Goal: Transaction & Acquisition: Purchase product/service

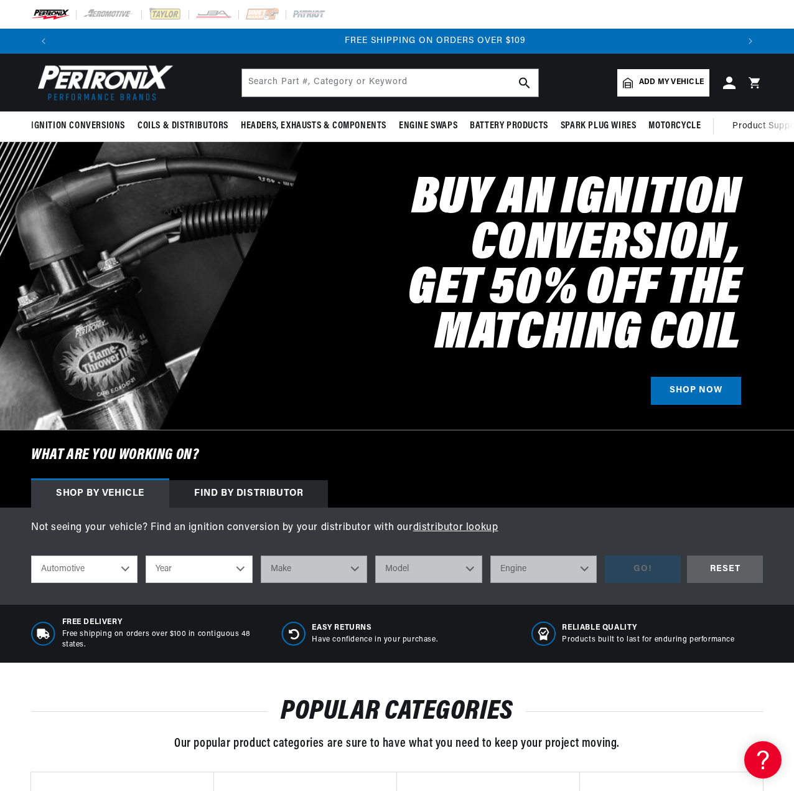
scroll to position [0, 1364]
click at [108, 573] on select "Automotive Agricultural Industrial Marine Motorcycle" at bounding box center [84, 568] width 106 height 27
click at [105, 566] on select "Automotive Agricultural Industrial Marine Motorcycle" at bounding box center [84, 568] width 106 height 27
click at [108, 566] on select "Automotive Agricultural Industrial Marine Motorcycle" at bounding box center [84, 568] width 106 height 27
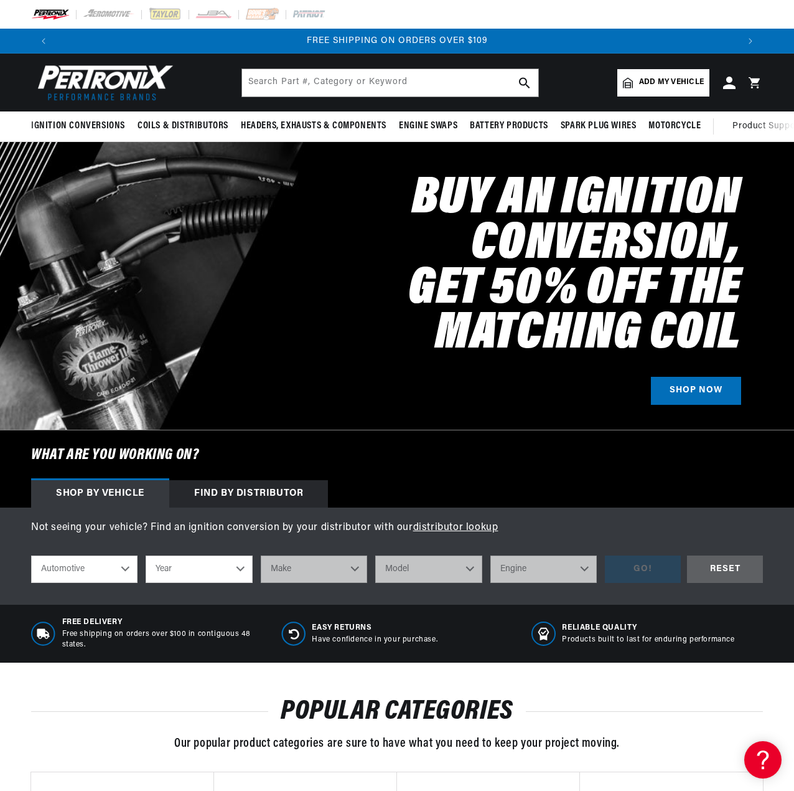
click at [184, 567] on select "Year [DATE] 2021 2020 2019 2018 2017 2016 2015 2014 2013 2012 2011 2010 2009 20…" at bounding box center [199, 568] width 106 height 27
select select "1975"
click at [146, 556] on select "Year [DATE] 2021 2020 2019 2018 2017 2016 2015 2014 2013 2012 2011 2010 2009 20…" at bounding box center [199, 568] width 106 height 27
select select "1975"
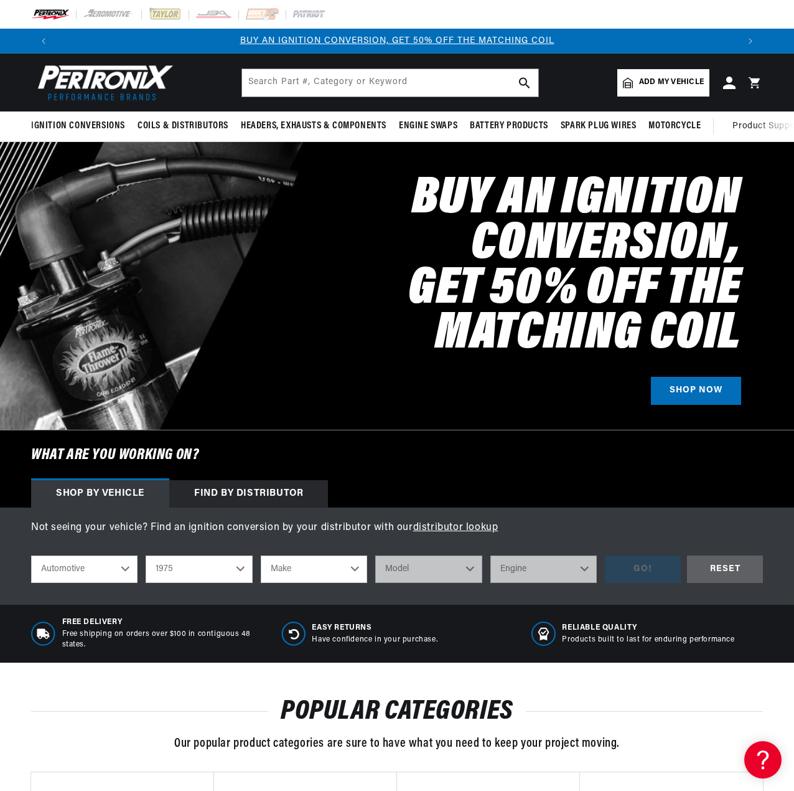
click at [317, 563] on select "Make Alfa Romeo American Motors Audi [GEOGRAPHIC_DATA] BMW Buick Cadillac Check…" at bounding box center [314, 568] width 106 height 27
select select "Chevrolet"
click at [261, 556] on select "Make Alfa Romeo American Motors Audi [GEOGRAPHIC_DATA] BMW Buick Cadillac Check…" at bounding box center [314, 568] width 106 height 27
select select "Chevrolet"
click at [417, 575] on select "Model [GEOGRAPHIC_DATA] C10 C10 Suburban C20 C20 Suburban C30 C50 [GEOGRAPHIC_D…" at bounding box center [428, 568] width 106 height 27
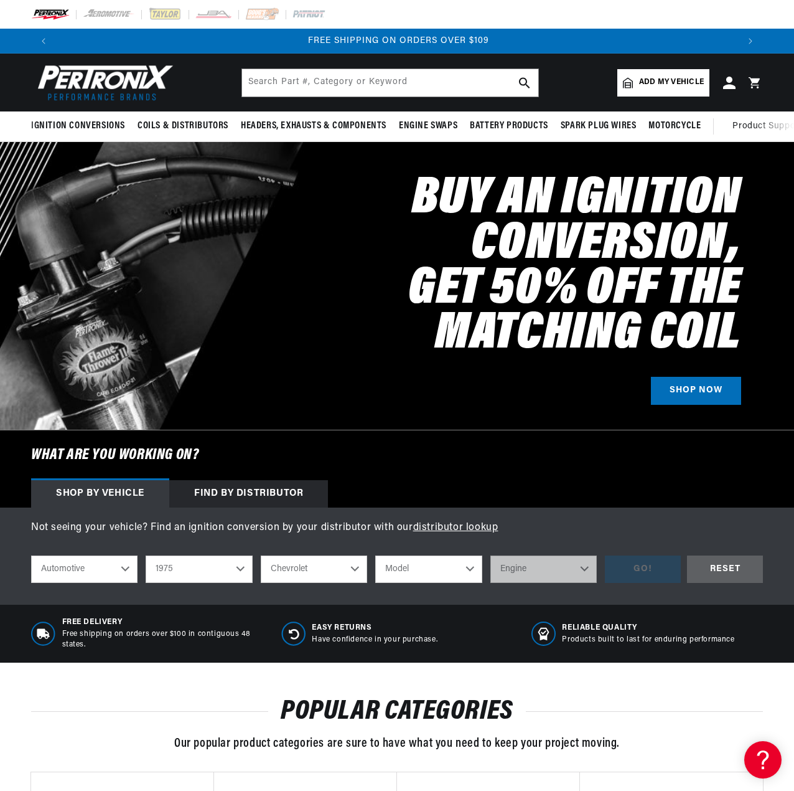
scroll to position [0, 1364]
select select "C50"
click at [375, 556] on select "Model [GEOGRAPHIC_DATA] C10 C10 Suburban C20 C20 Suburban C30 C50 [GEOGRAPHIC_D…" at bounding box center [428, 568] width 106 height 27
select select "C50"
click at [576, 576] on select "Engine 366cid / 6.0L" at bounding box center [544, 568] width 106 height 27
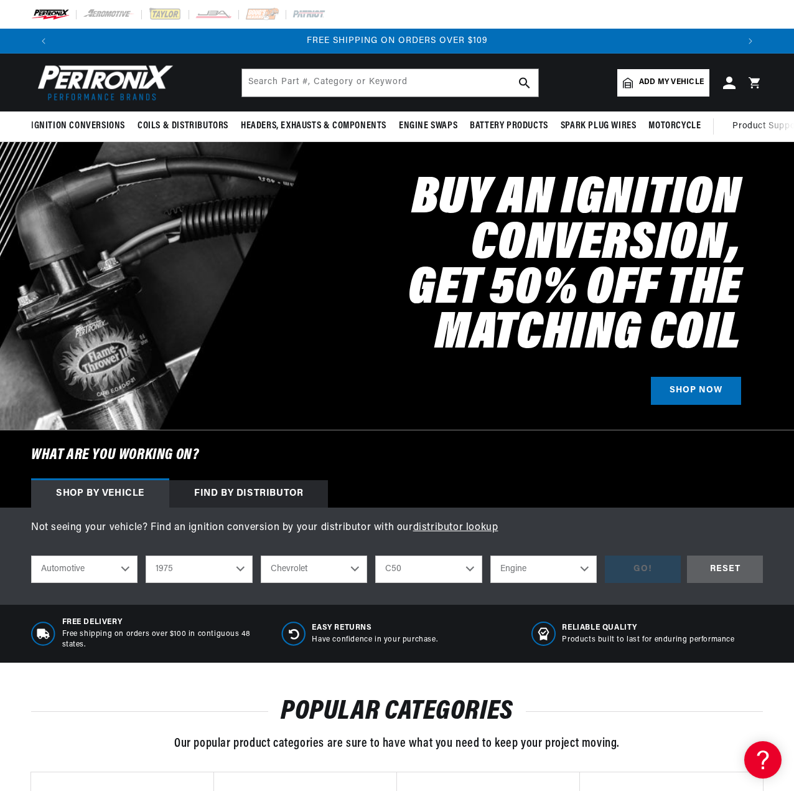
click at [245, 240] on h2 "Buy an Ignition Conversion, Get 50% off the Matching Coil" at bounding box center [475, 267] width 532 height 180
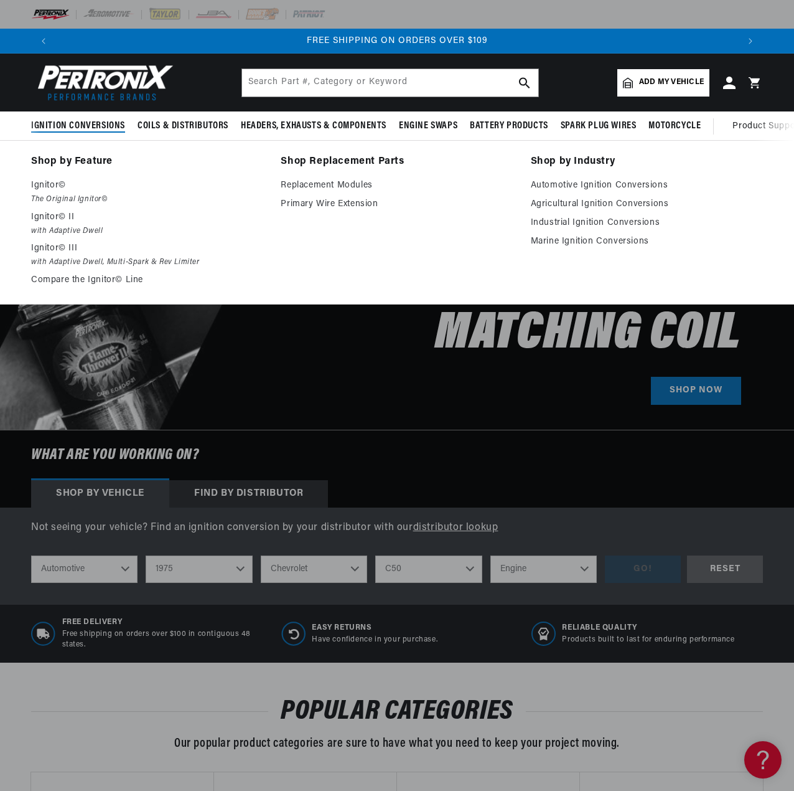
click at [57, 127] on span "Ignition Conversions" at bounding box center [78, 126] width 94 height 13
click at [579, 182] on link "Automotive Ignition Conversions" at bounding box center [647, 185] width 232 height 15
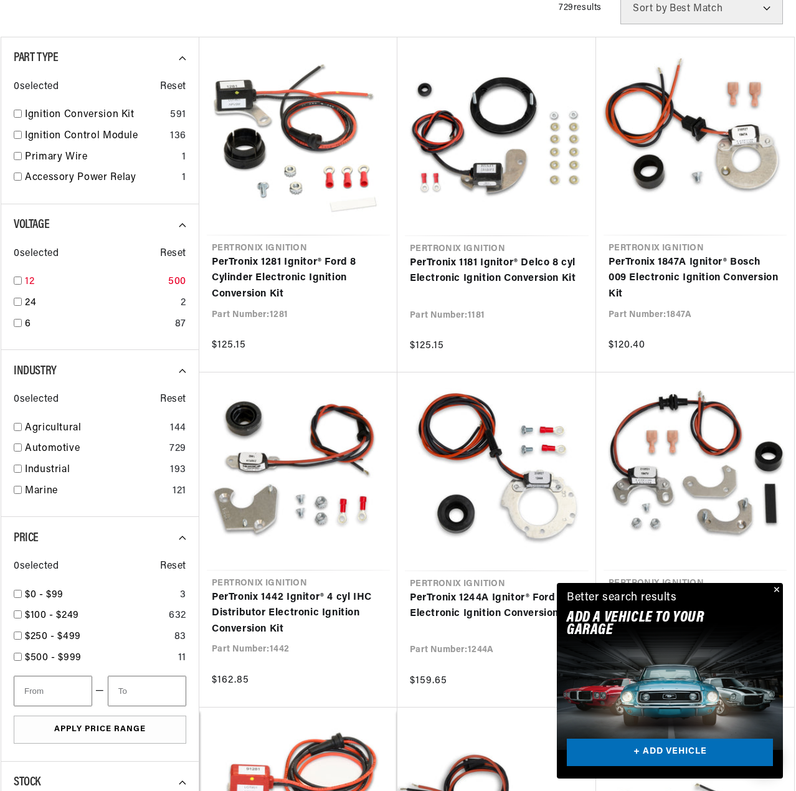
scroll to position [0, 682]
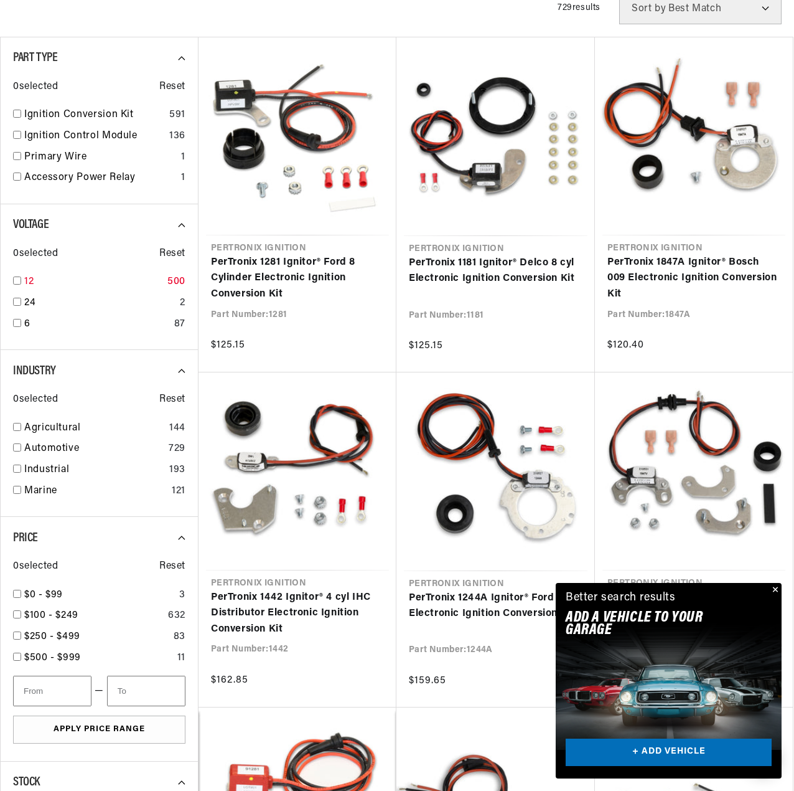
click at [23, 280] on div "12 500" at bounding box center [99, 284] width 172 height 21
checkbox input "true"
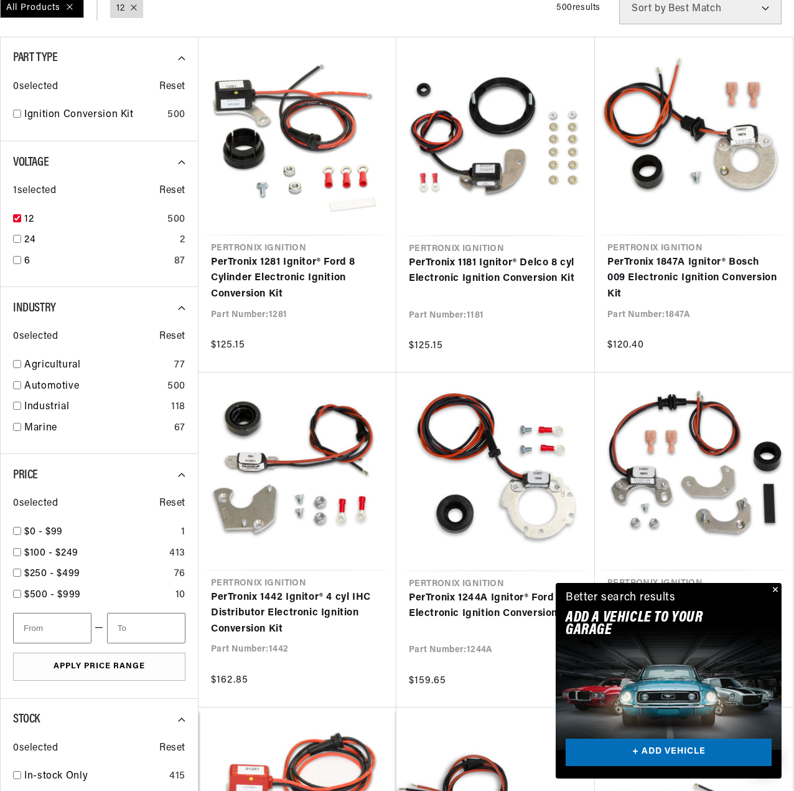
scroll to position [0, 683]
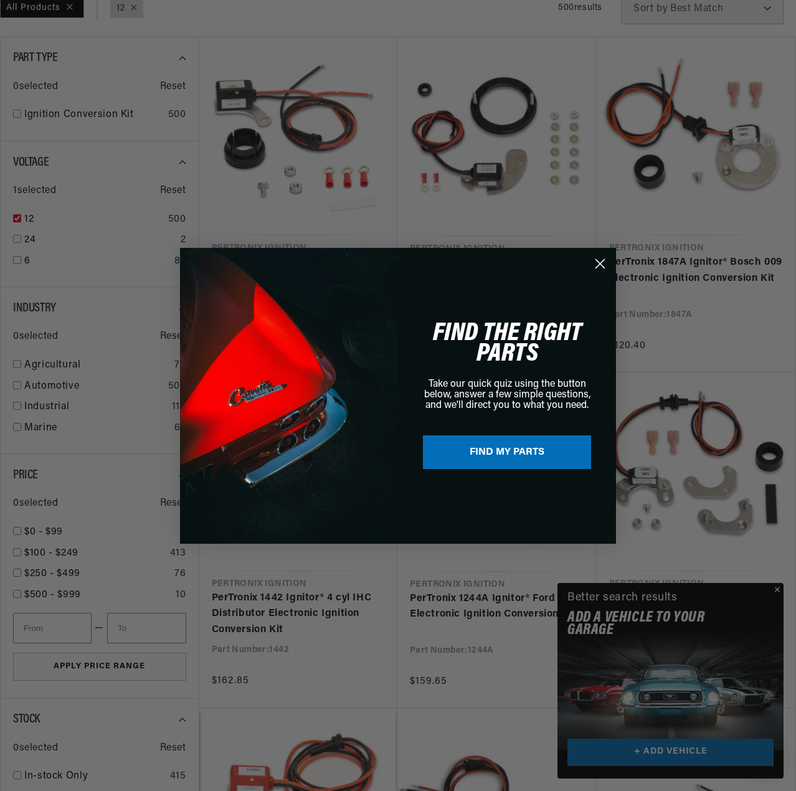
click at [602, 262] on circle "Close dialog" at bounding box center [599, 263] width 21 height 21
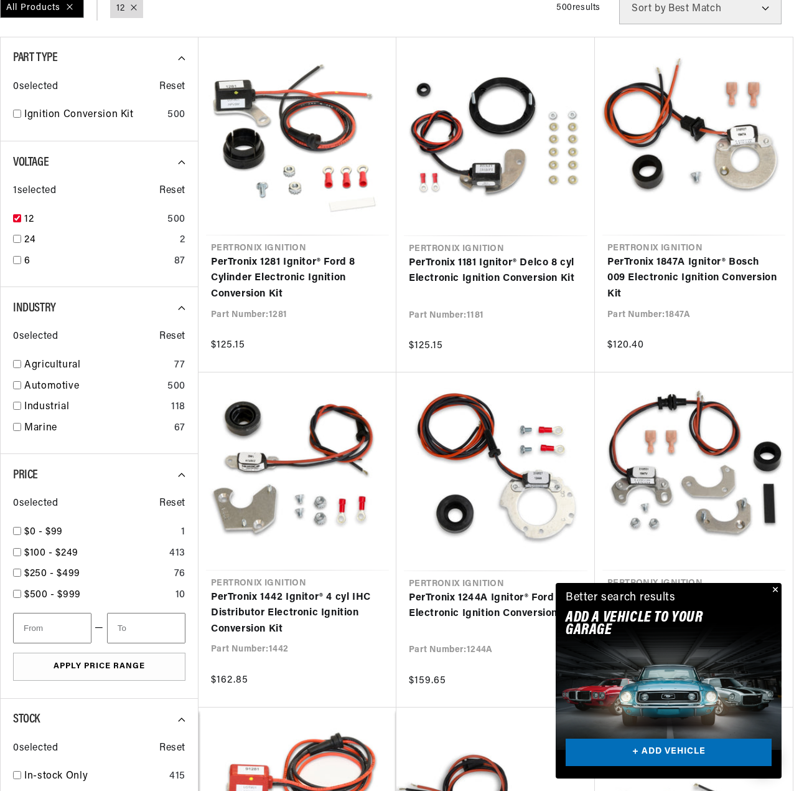
scroll to position [0, 1364]
click at [26, 382] on link "Automotive" at bounding box center [93, 386] width 138 height 16
checkbox input "true"
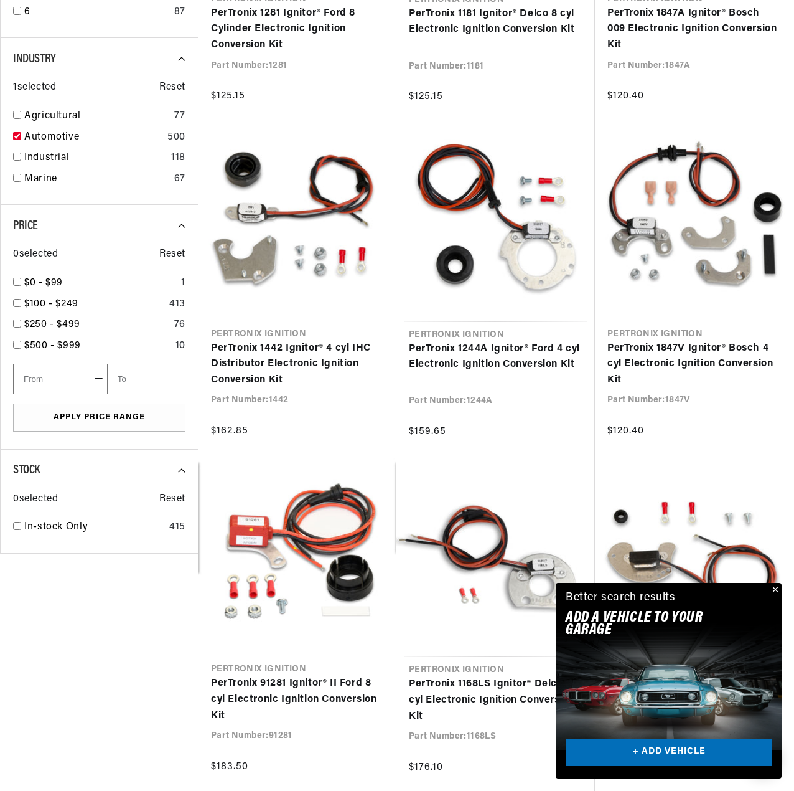
click at [775, 591] on button "Close" at bounding box center [774, 590] width 15 height 15
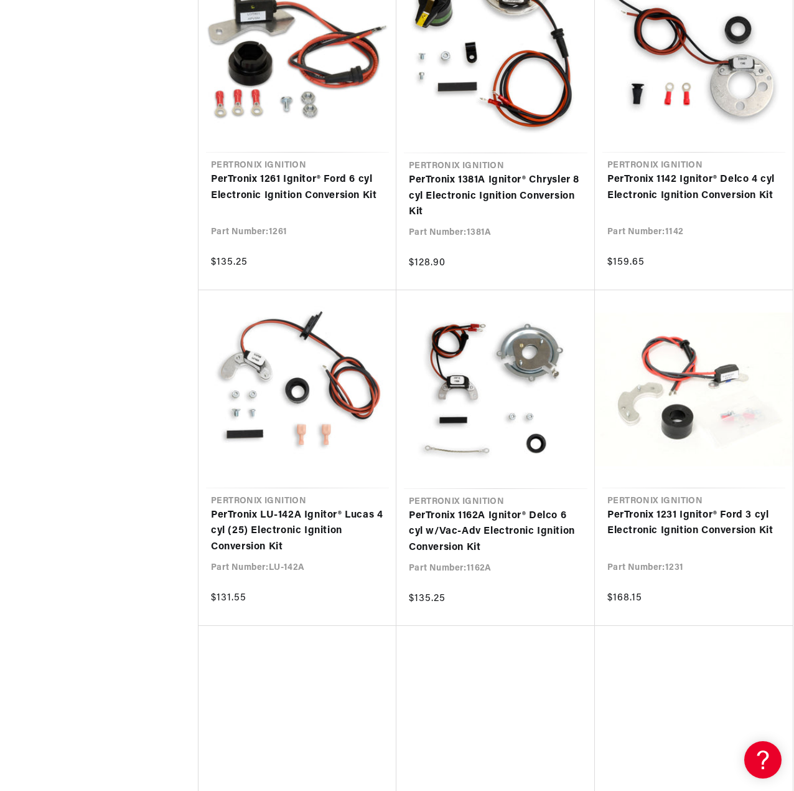
scroll to position [1867, 0]
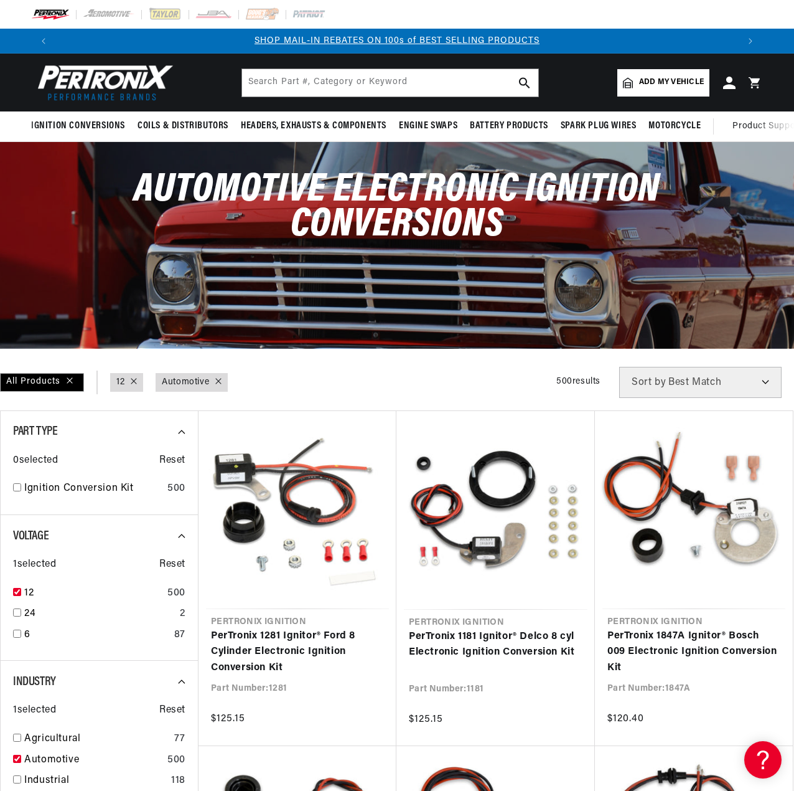
click at [664, 80] on span "Add my vehicle" at bounding box center [671, 83] width 65 height 12
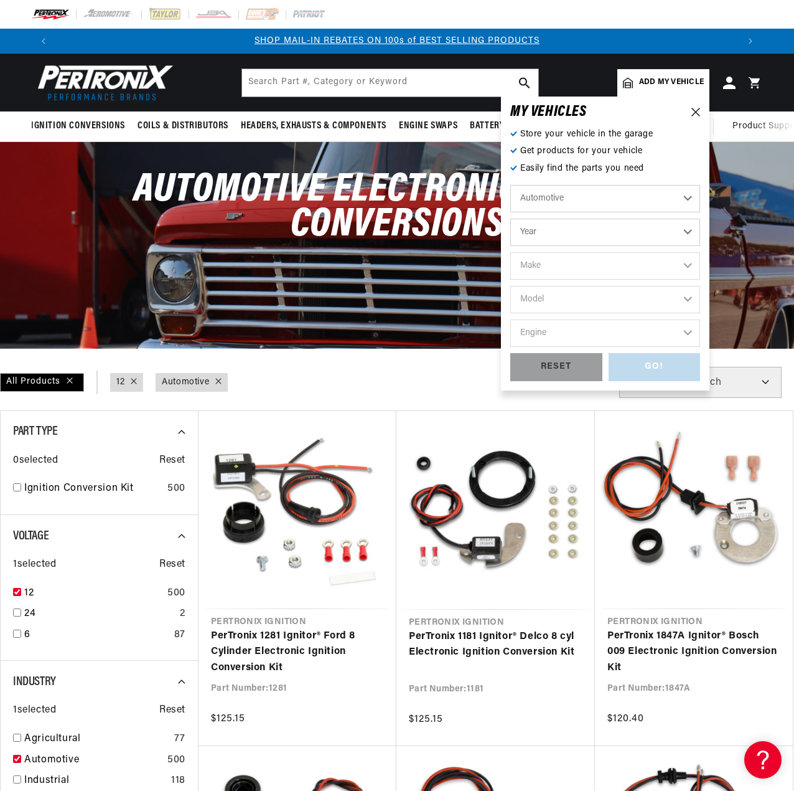
click at [597, 201] on select "Automotive Agricultural Industrial Marine Motorcycle" at bounding box center [605, 198] width 190 height 27
click at [510, 185] on select "Automotive Agricultural Industrial Marine Motorcycle" at bounding box center [605, 198] width 190 height 27
click at [581, 223] on select "Year [DATE] 2021 2020 2019 2018 2017 2016 2015 2014 2013 2012 2011 2010 2009 20…" at bounding box center [605, 231] width 190 height 27
select select "1975"
click at [510, 218] on select "Year [DATE] 2021 2020 2019 2018 2017 2016 2015 2014 2013 2012 2011 2010 2009 20…" at bounding box center [605, 231] width 190 height 27
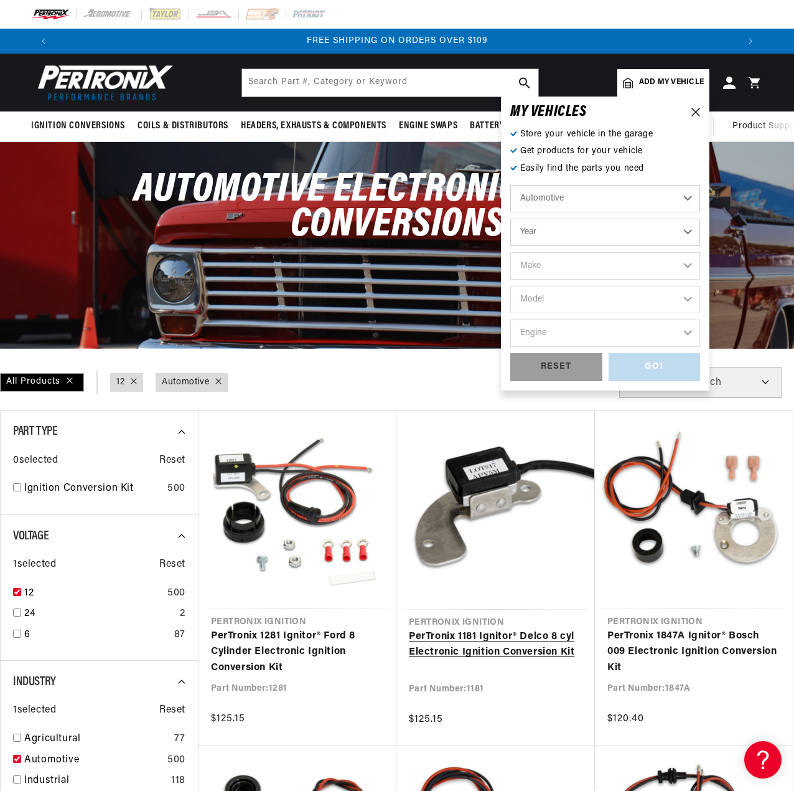
select select "1975"
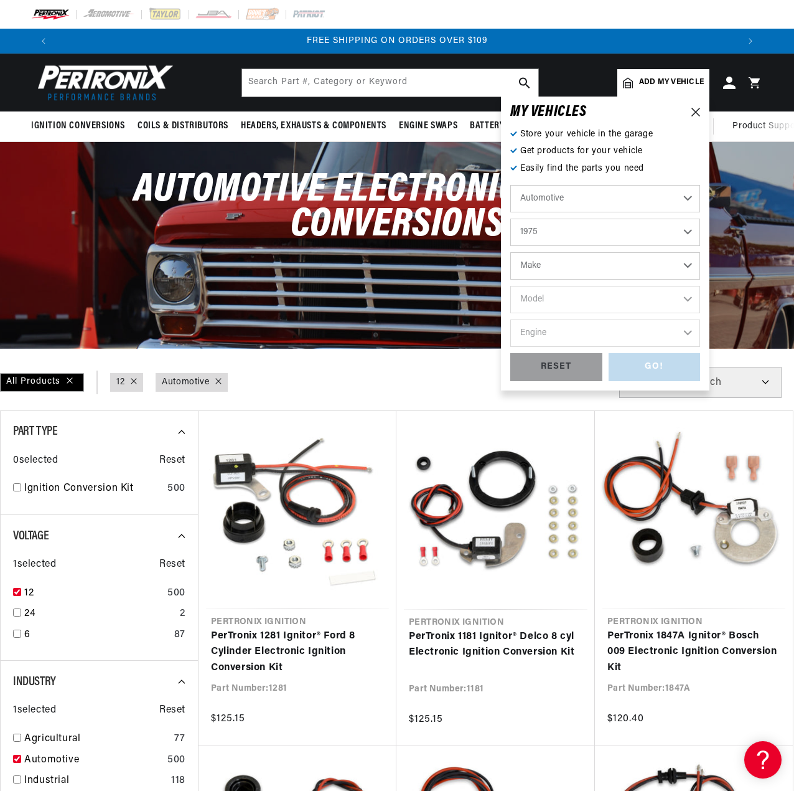
click at [599, 260] on select "Make Alfa Romeo American Motors Audi [GEOGRAPHIC_DATA] BMW Buick Cadillac Check…" at bounding box center [605, 265] width 190 height 27
select select "Chevrolet"
click at [510, 252] on select "Make Alfa Romeo American Motors Audi [GEOGRAPHIC_DATA] BMW Buick Cadillac Check…" at bounding box center [605, 265] width 190 height 27
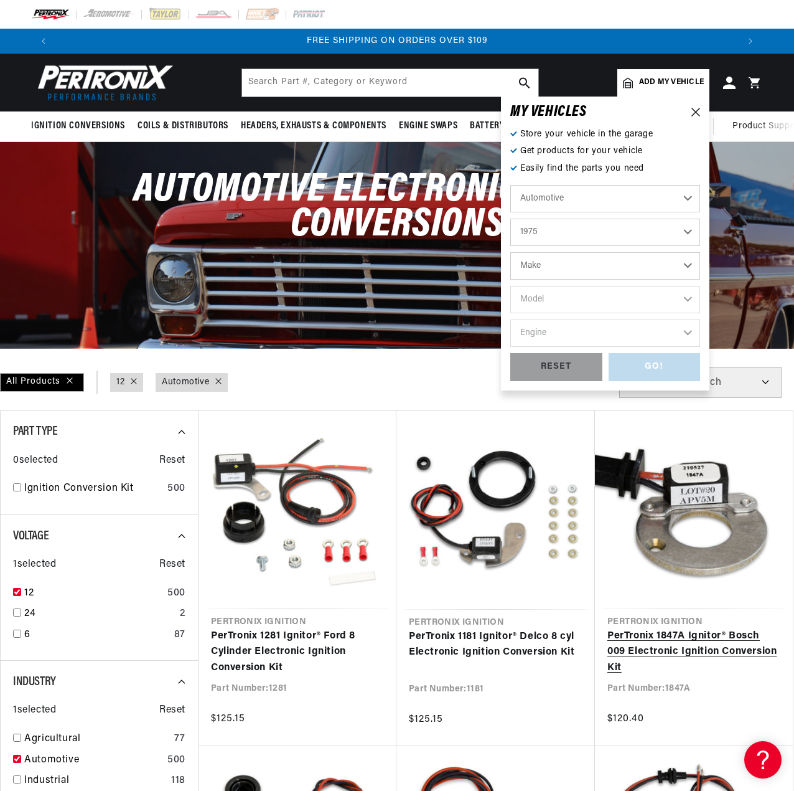
select select "Chevrolet"
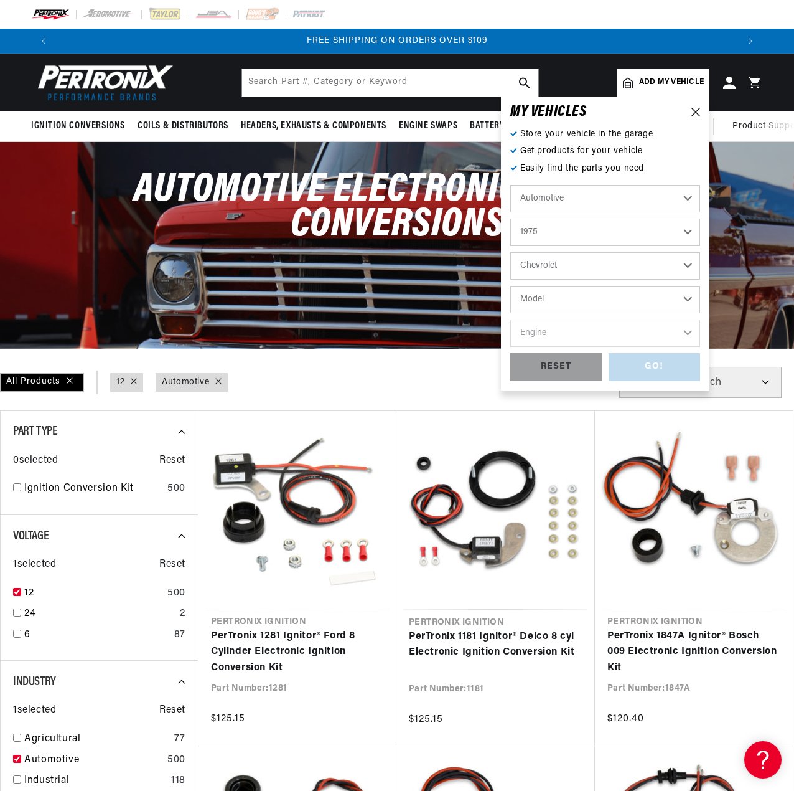
click at [626, 299] on select "Model [GEOGRAPHIC_DATA] C10 C10 Suburban C20 C20 Suburban C30 C50 [GEOGRAPHIC_D…" at bounding box center [605, 299] width 190 height 27
select select "C50"
click at [510, 286] on select "Model [GEOGRAPHIC_DATA] C10 C10 Suburban C20 C20 Suburban C30 C50 [GEOGRAPHIC_D…" at bounding box center [605, 299] width 190 height 27
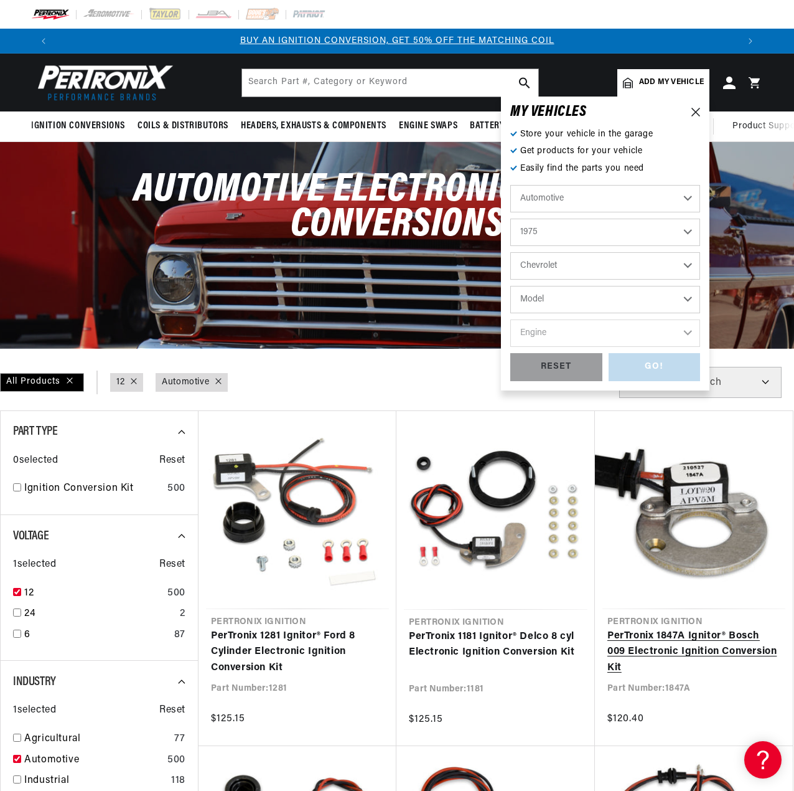
select select "C50"
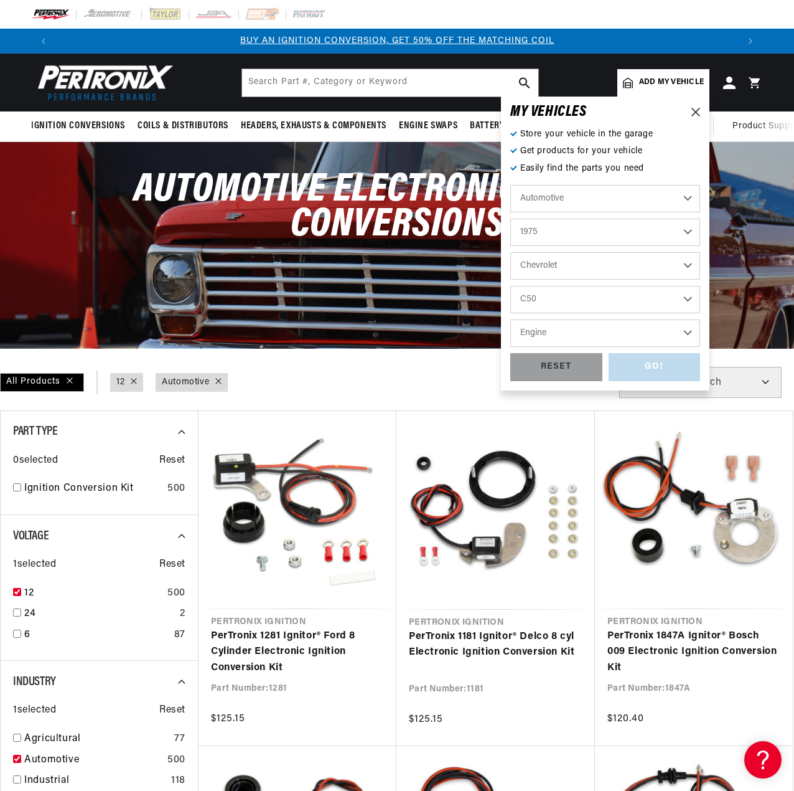
click at [616, 332] on select "Engine 366cid / 6.0L" at bounding box center [605, 332] width 190 height 27
click at [609, 236] on select "2022 2021 2020 2019 2018 2017 2016 2015 2014 2013 2012 2011 2010 2009 2008 2007…" at bounding box center [605, 231] width 190 height 27
click at [510, 218] on select "2022 2021 2020 2019 2018 2017 2016 2015 2014 2013 2012 2011 2010 2009 2008 2007…" at bounding box center [605, 231] width 190 height 27
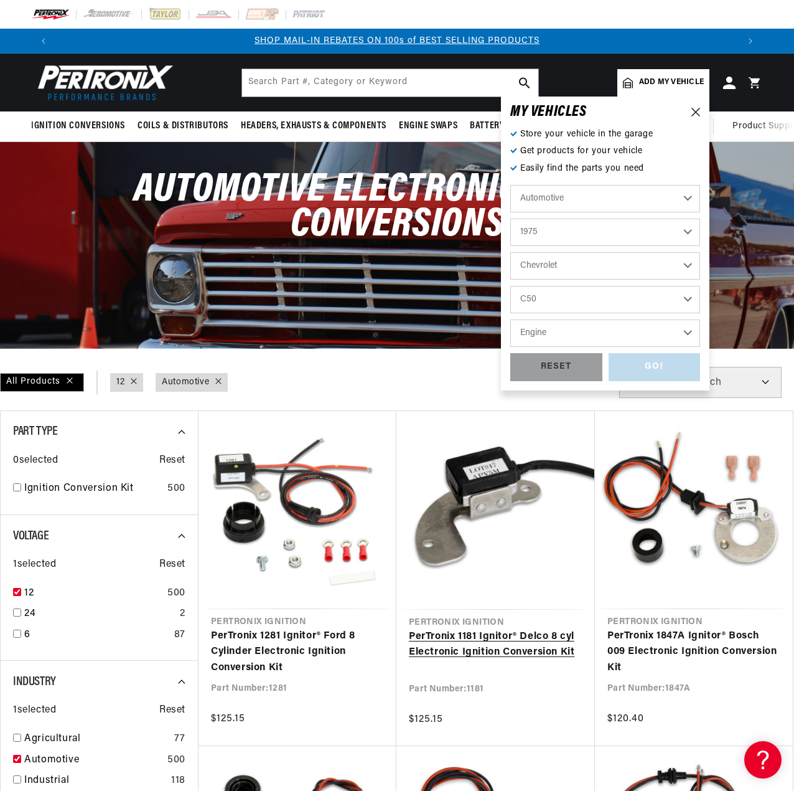
select select "1976"
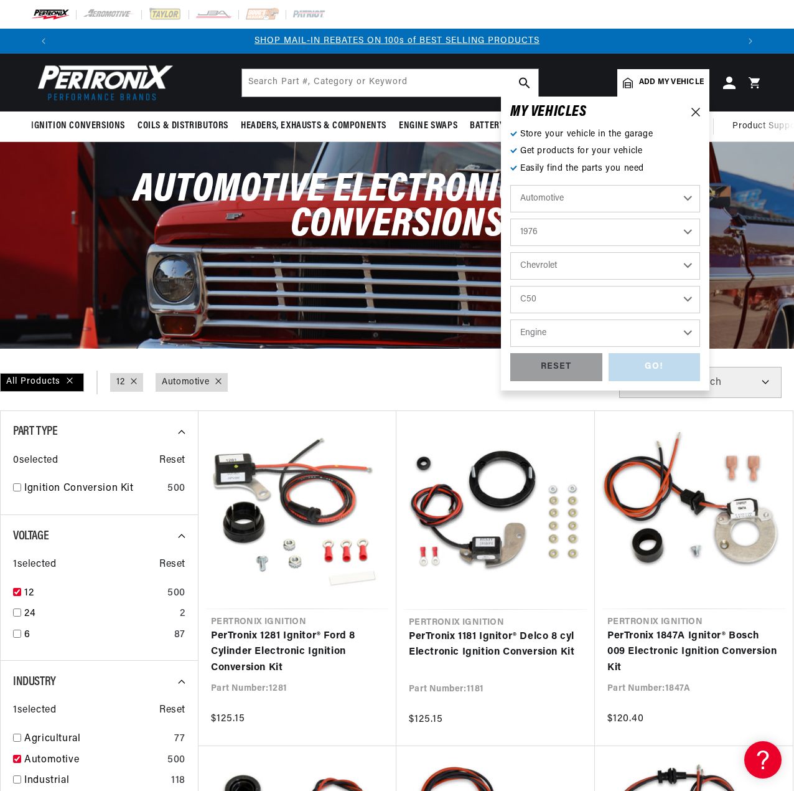
click at [577, 301] on select "C10 C10 Suburban C20 C20 Suburban C30 C50 Camaro Caprice Corvette El Camino G10…" at bounding box center [605, 299] width 190 height 27
